Goal: Check status: Check status

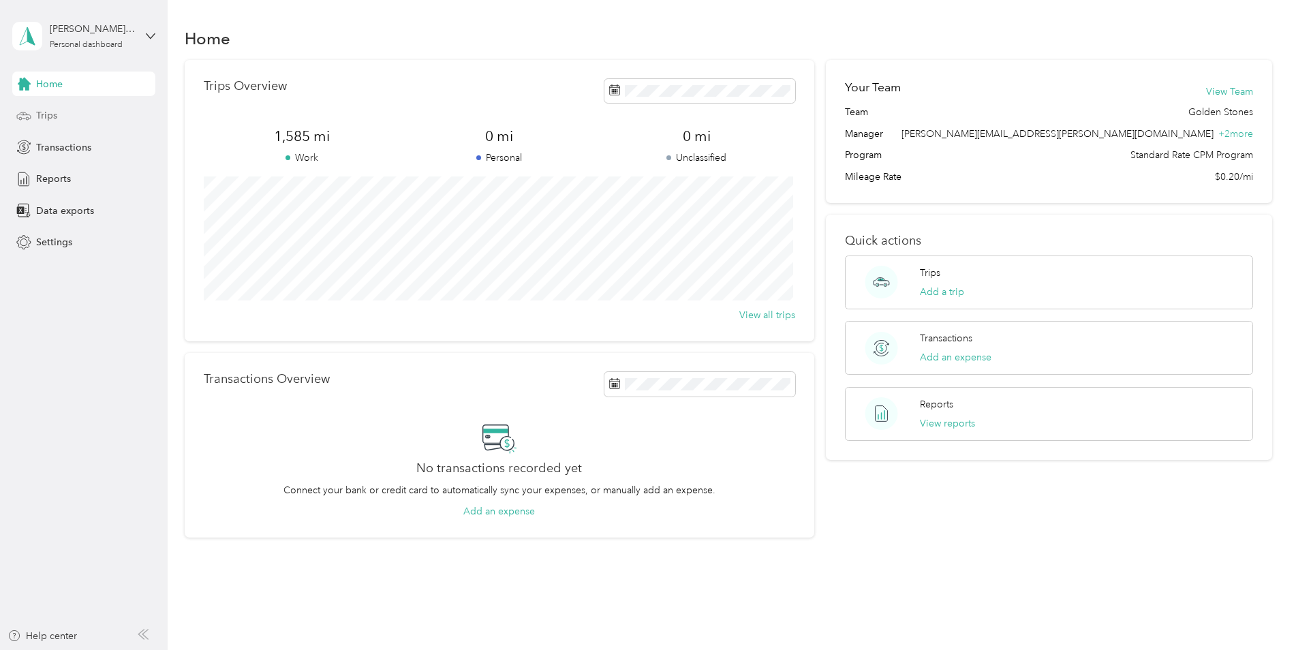
click at [75, 119] on div "Trips" at bounding box center [83, 116] width 143 height 25
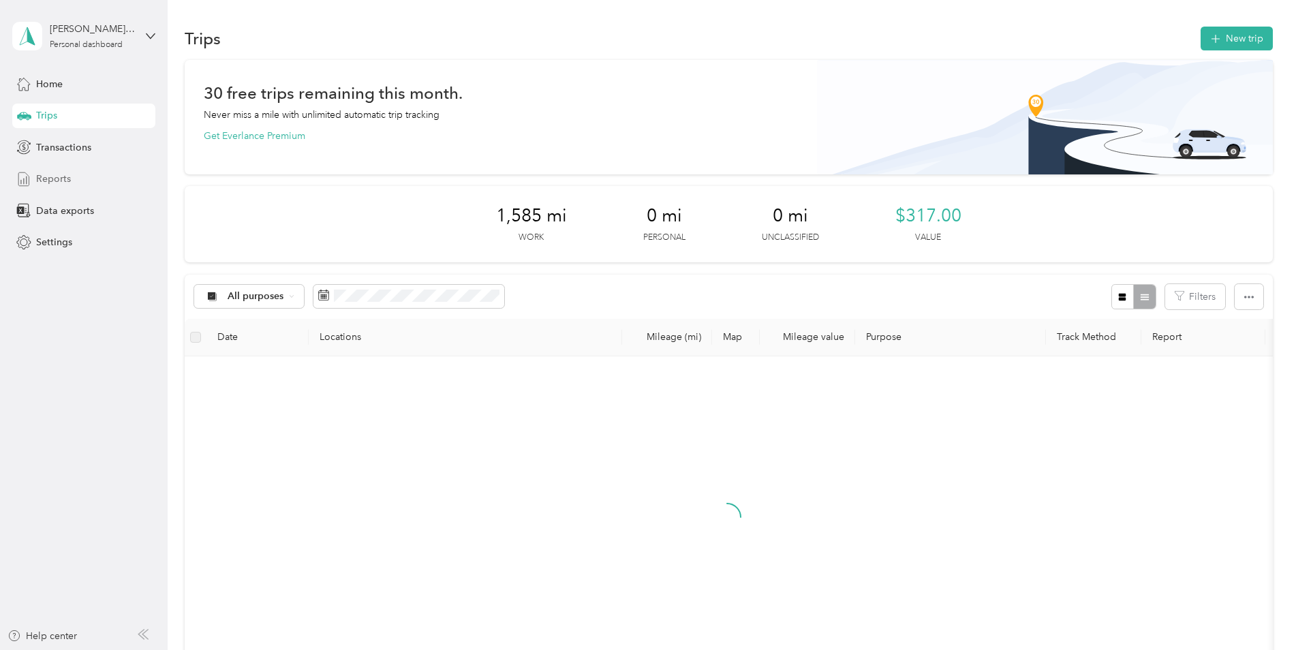
click at [74, 191] on div "Reports" at bounding box center [83, 179] width 143 height 25
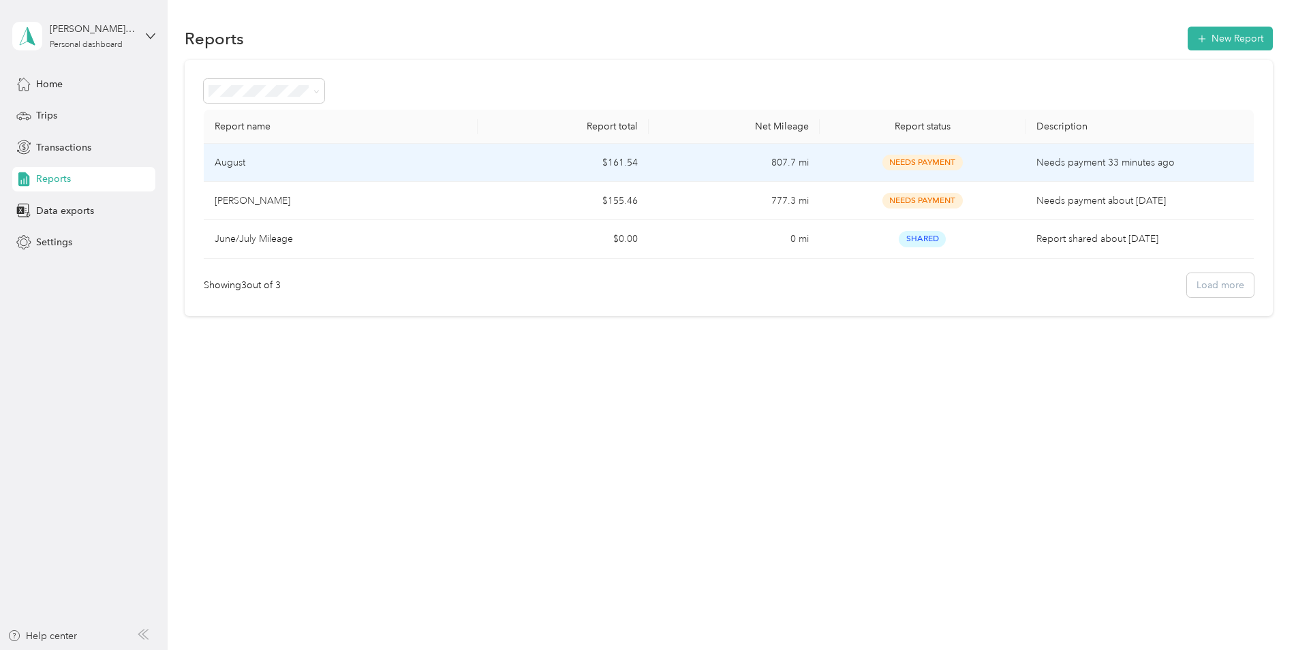
click at [530, 171] on td "$161.54" at bounding box center [563, 163] width 171 height 38
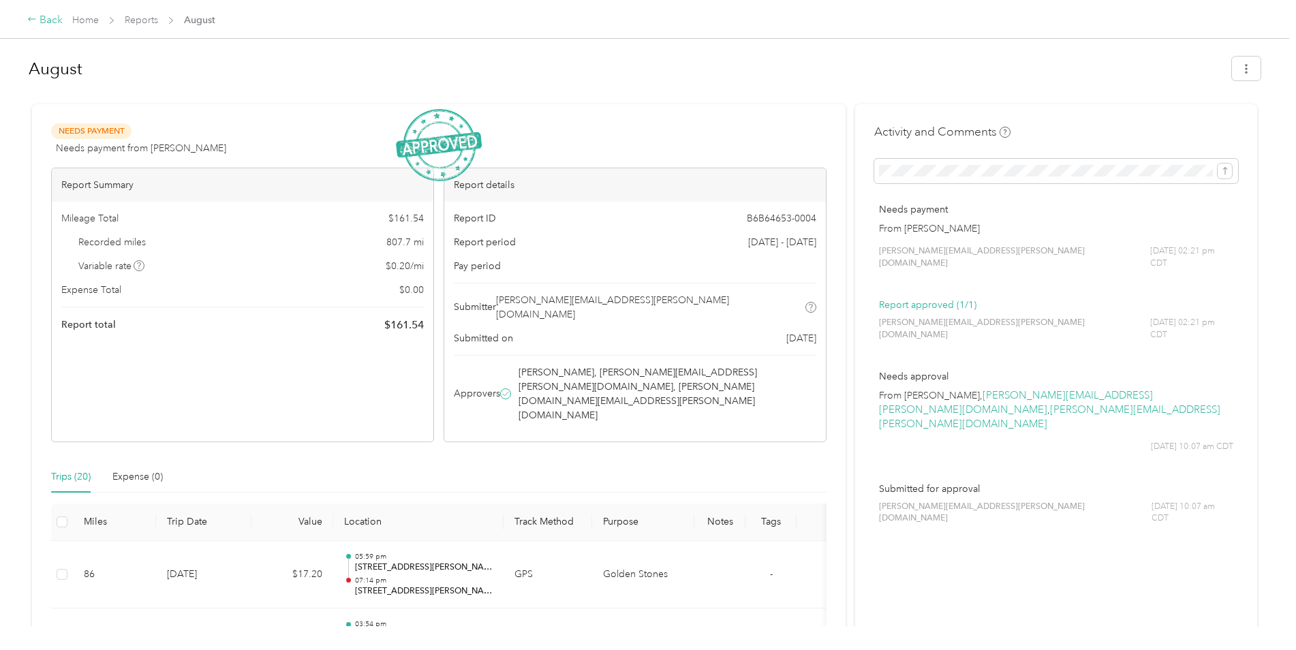
click at [46, 15] on div "Back" at bounding box center [44, 20] width 35 height 16
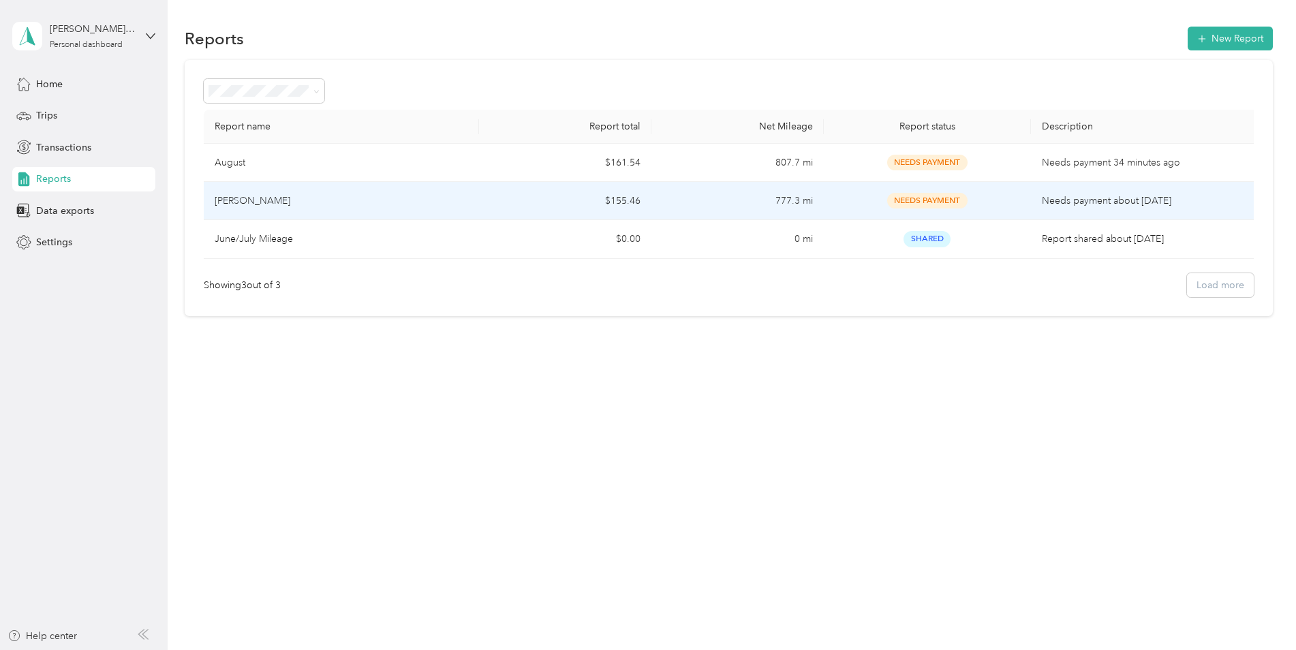
click at [283, 197] on div "[PERSON_NAME]" at bounding box center [342, 201] width 254 height 15
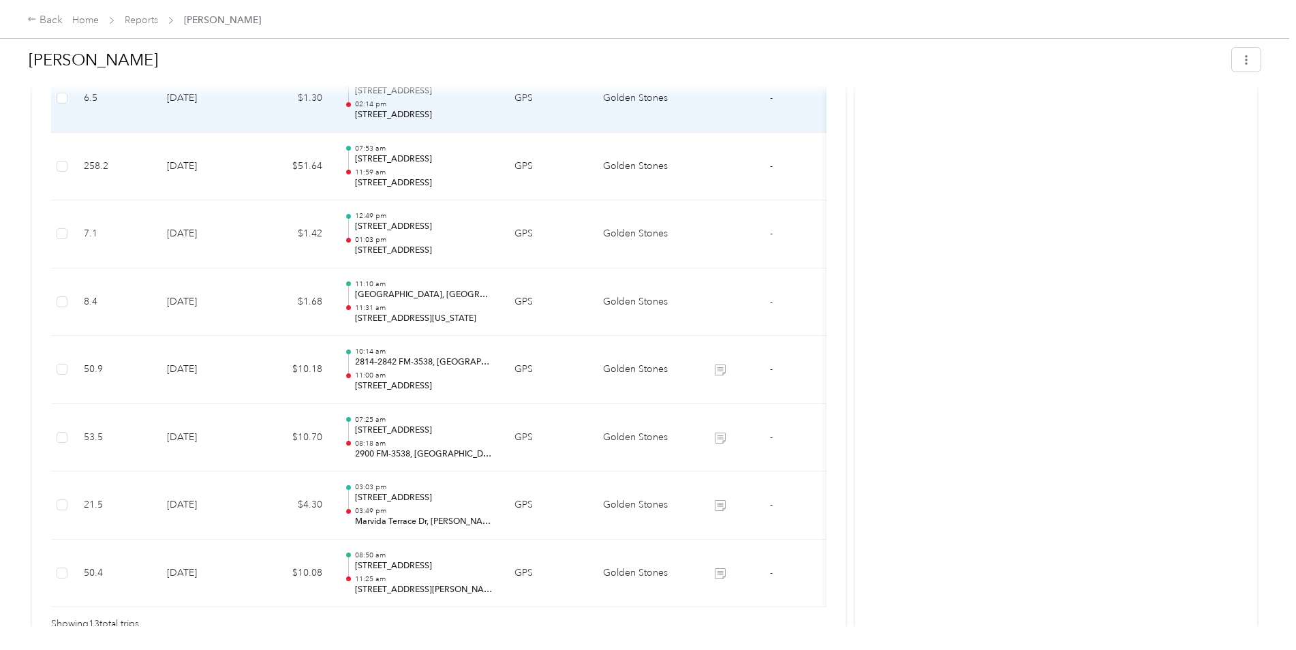
scroll to position [865, 0]
